Goal: Check status

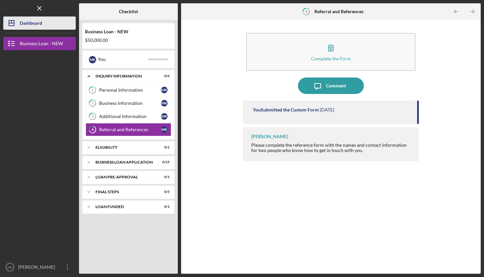
click at [41, 25] on div "Dashboard" at bounding box center [31, 23] width 22 height 15
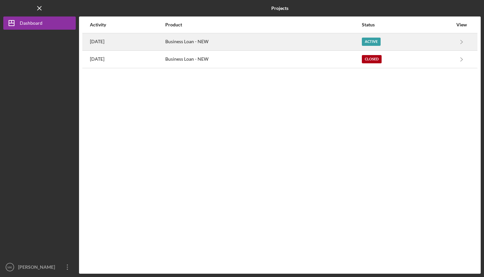
click at [381, 40] on div "Active" at bounding box center [371, 42] width 19 height 8
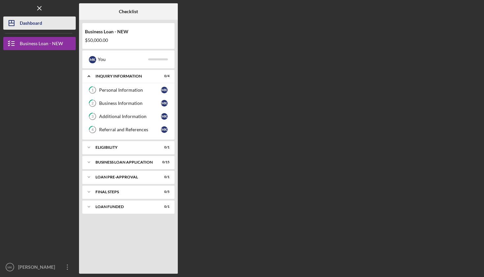
click at [29, 24] on div "Dashboard" at bounding box center [31, 23] width 22 height 15
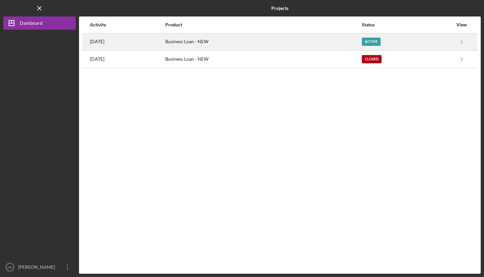
click at [380, 43] on div "Active" at bounding box center [371, 42] width 19 height 8
